Goal: Task Accomplishment & Management: Use online tool/utility

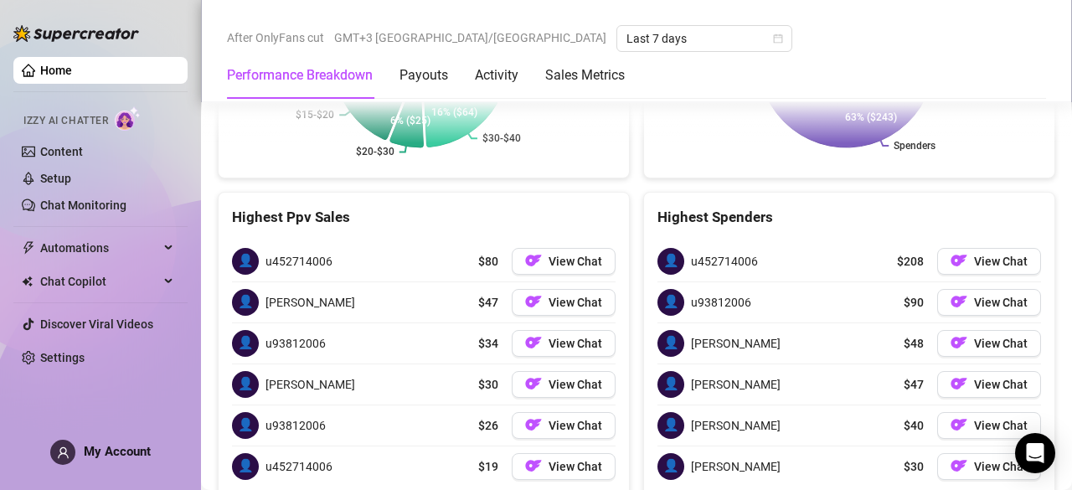
scroll to position [2428, 0]
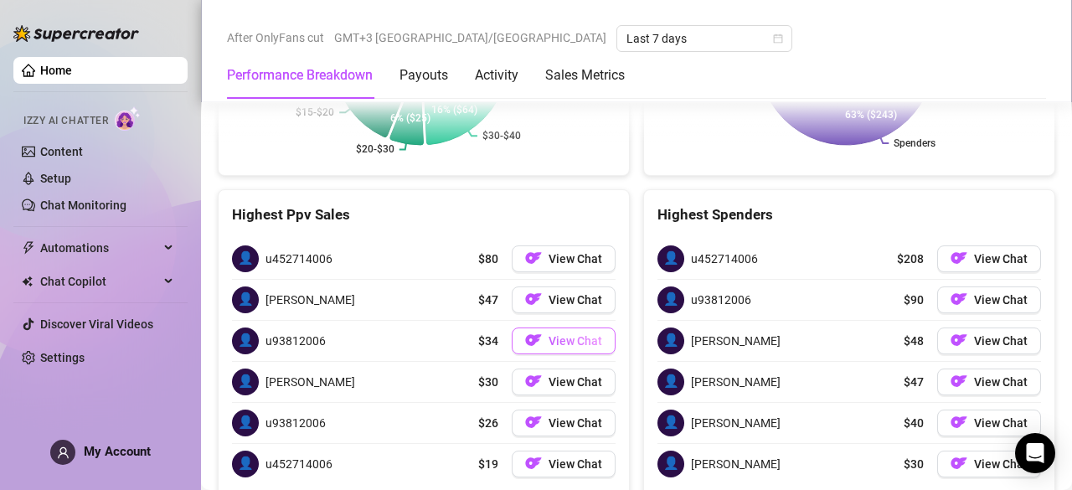
click at [583, 341] on button "View Chat" at bounding box center [564, 341] width 104 height 27
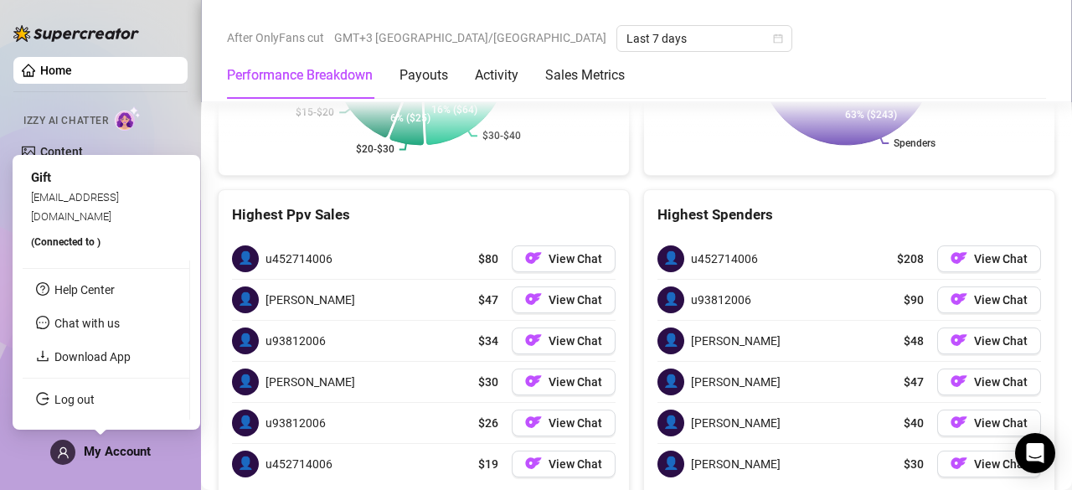
click at [70, 442] on span at bounding box center [62, 452] width 25 height 25
click at [131, 359] on link "Download App" at bounding box center [92, 356] width 76 height 13
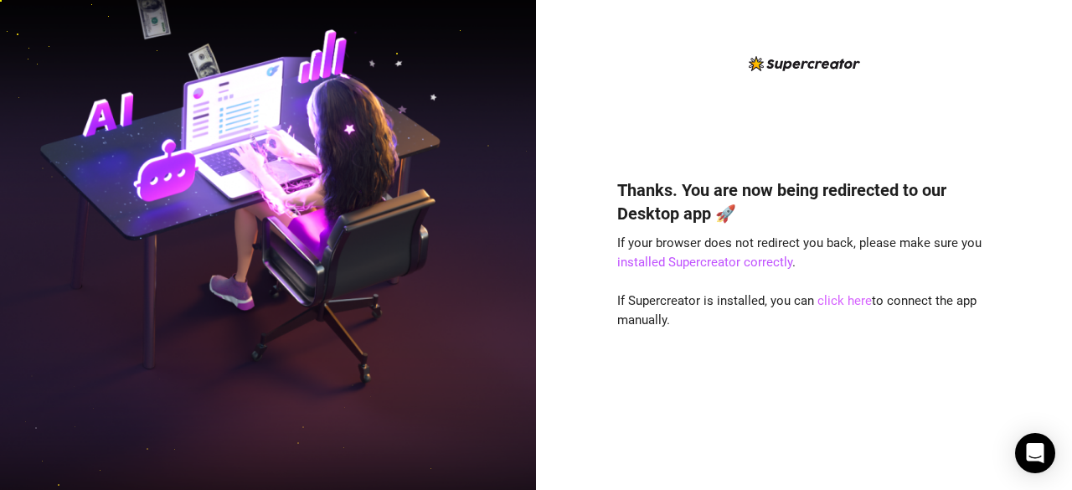
click at [844, 307] on link "click here" at bounding box center [845, 300] width 54 height 15
click at [853, 302] on link "click here" at bounding box center [845, 300] width 54 height 15
click at [839, 304] on link "click here" at bounding box center [845, 300] width 54 height 15
click at [838, 299] on link "click here" at bounding box center [845, 300] width 54 height 15
click at [846, 302] on link "click here" at bounding box center [845, 300] width 54 height 15
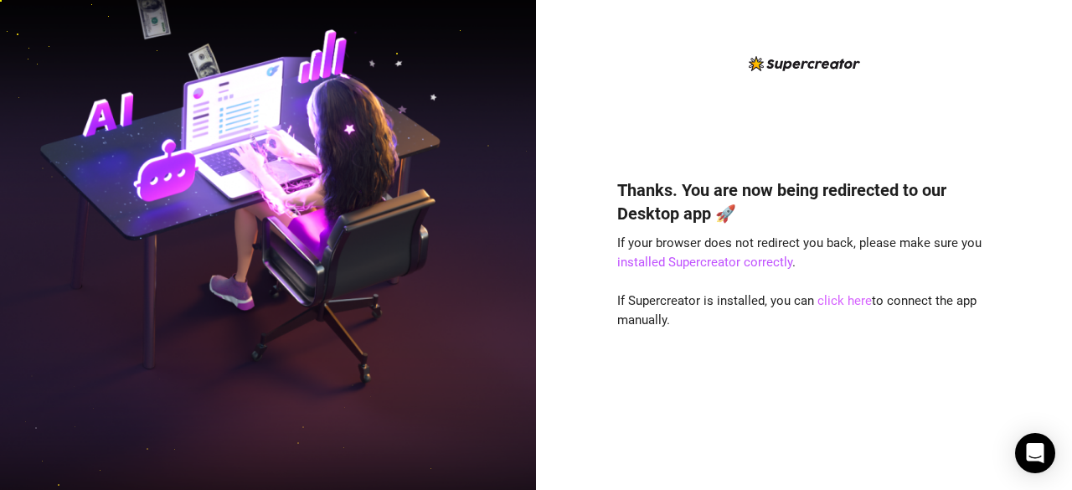
click at [846, 302] on link "click here" at bounding box center [845, 300] width 54 height 15
click at [822, 302] on link "click here" at bounding box center [845, 300] width 54 height 15
